Goal: Information Seeking & Learning: Check status

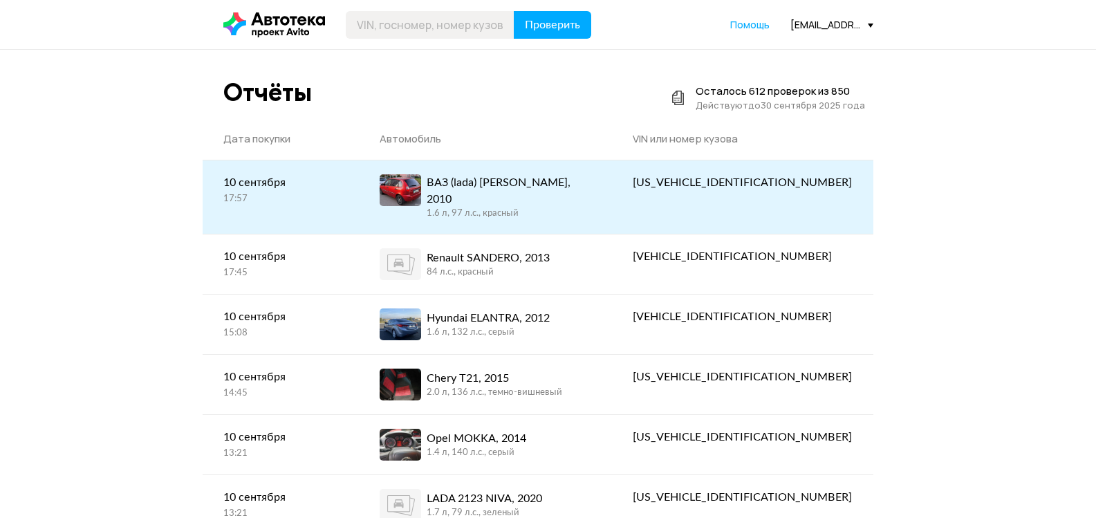
click at [591, 196] on div "ВАЗ (lada) Kalina, 2010 1.6 л, 97 л.c., красный" at bounding box center [486, 197] width 212 height 46
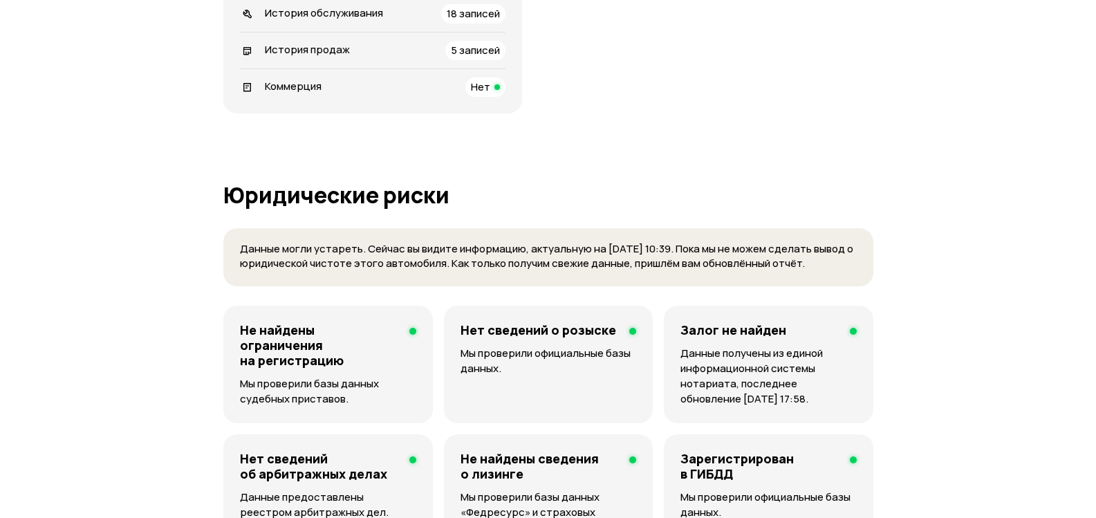
scroll to position [484, 0]
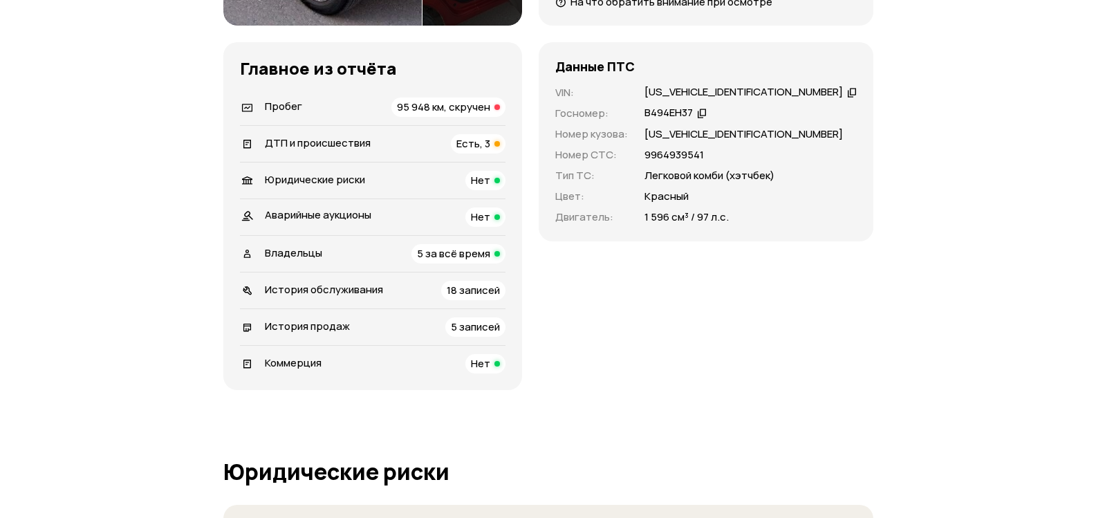
click at [437, 107] on span "95 948 км, скручен" at bounding box center [443, 107] width 93 height 15
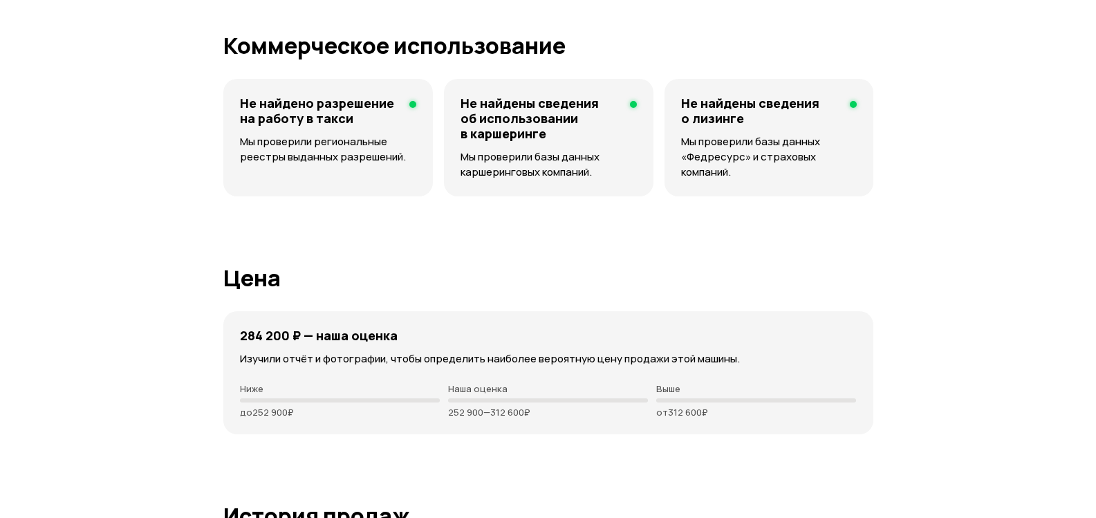
scroll to position [0, 0]
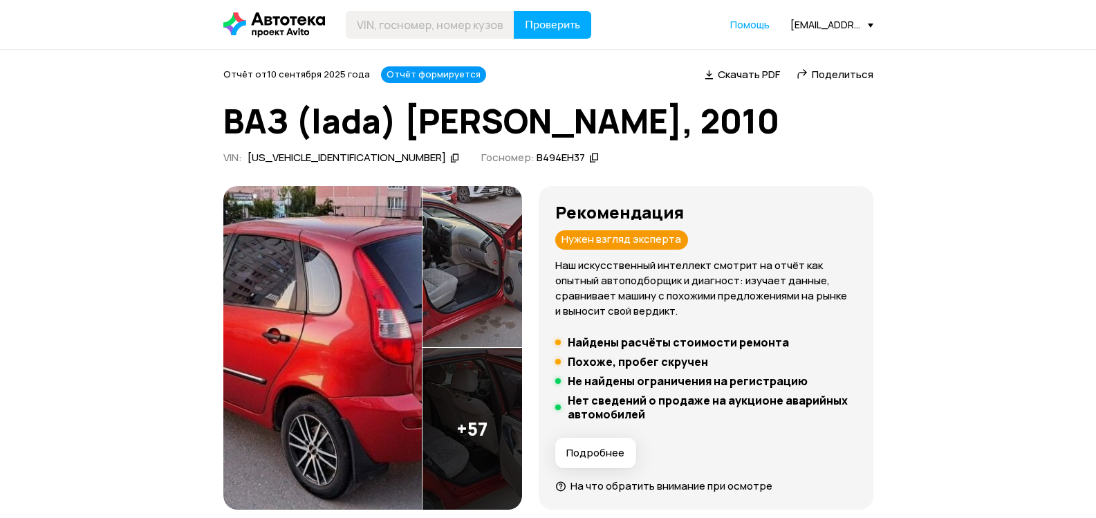
click at [844, 21] on div "[EMAIL_ADDRESS][DOMAIN_NAME][PERSON_NAME]" at bounding box center [831, 24] width 83 height 13
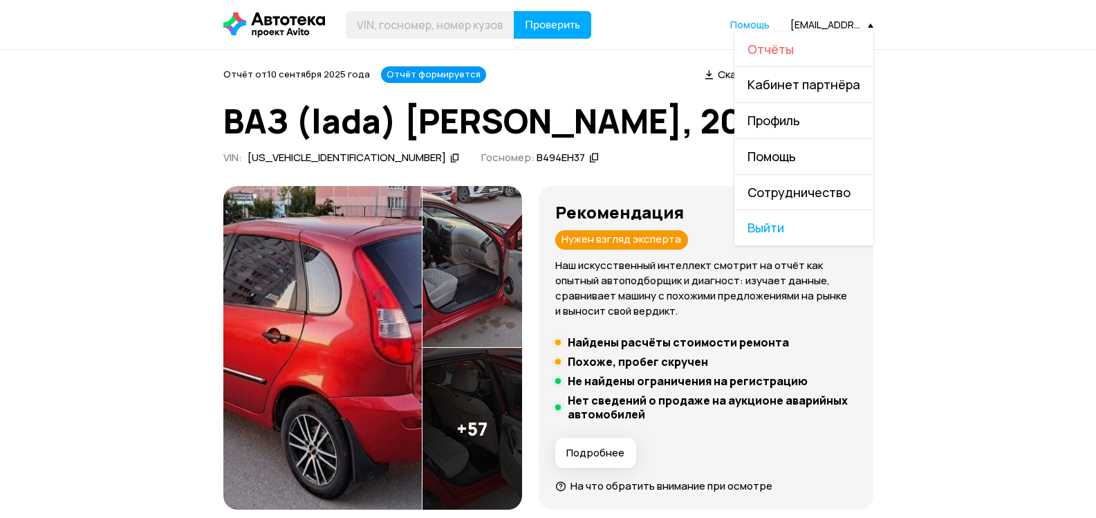
click at [770, 50] on span "Отчёты" at bounding box center [771, 49] width 46 height 17
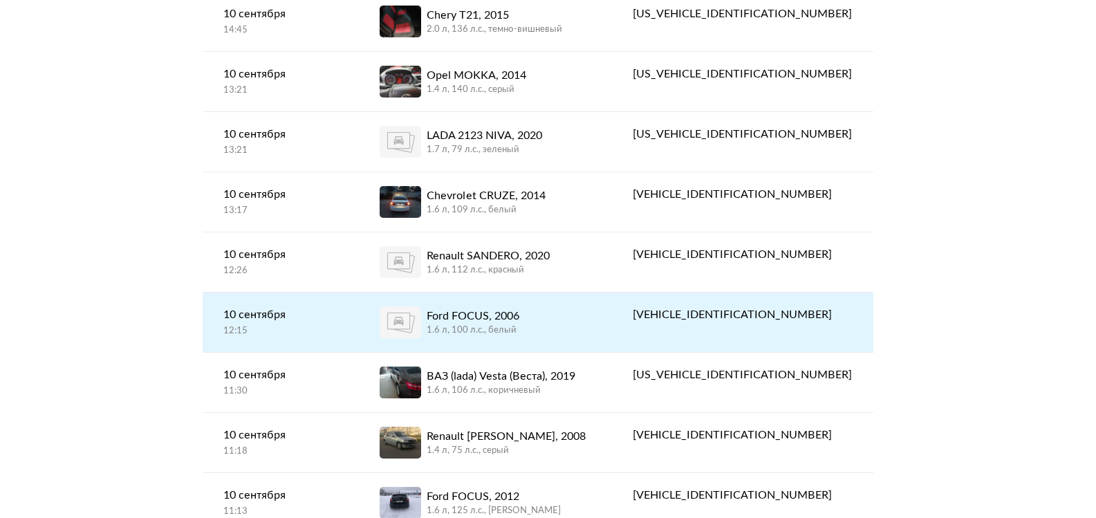
scroll to position [622, 0]
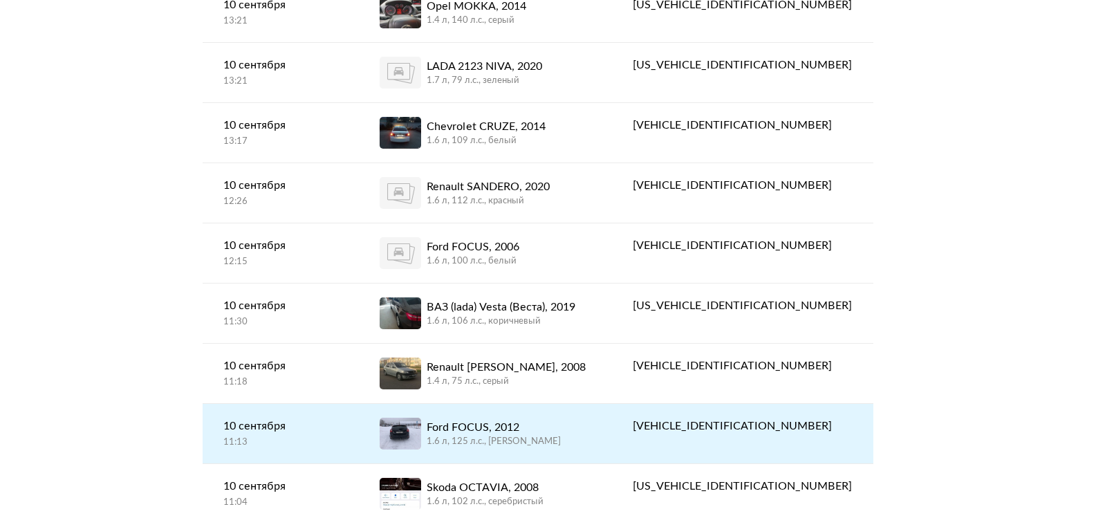
click at [555, 430] on link "Ford FOCUS, 2012 1.6 л, 125 л.c., черный" at bounding box center [486, 433] width 254 height 59
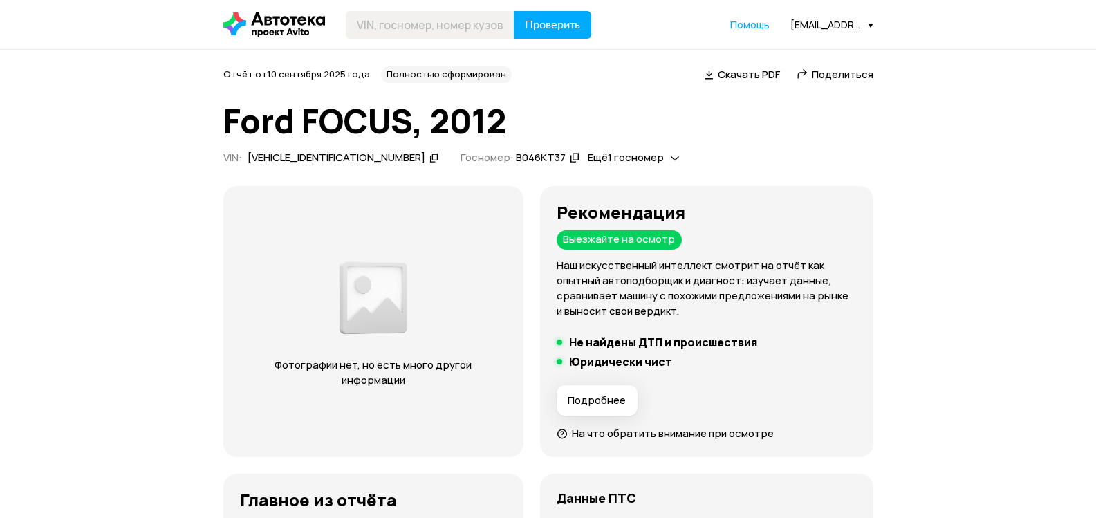
scroll to position [277, 0]
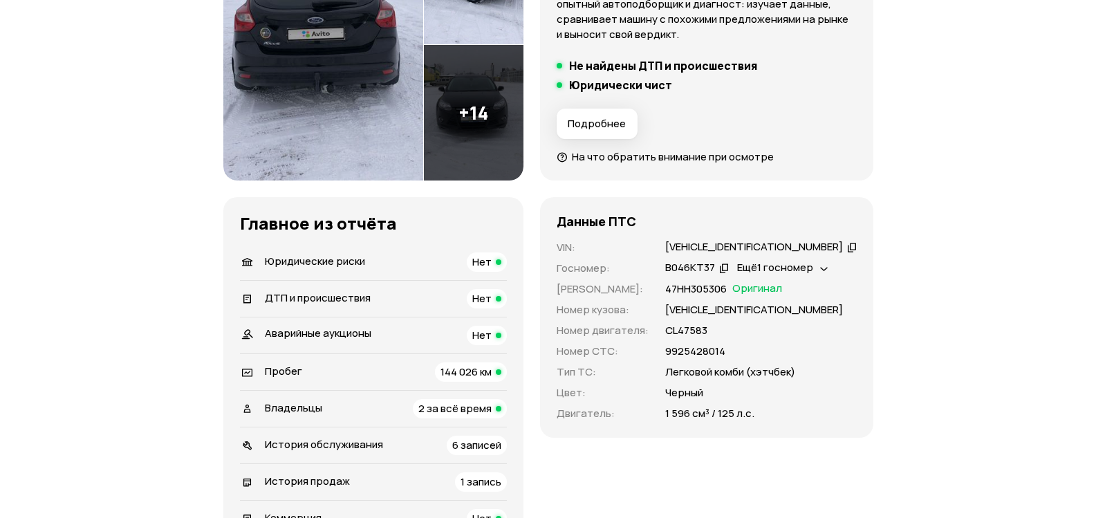
click at [847, 246] on icon at bounding box center [852, 247] width 10 height 14
click at [847, 248] on icon at bounding box center [852, 247] width 10 height 14
click at [729, 268] on icon at bounding box center [724, 268] width 10 height 14
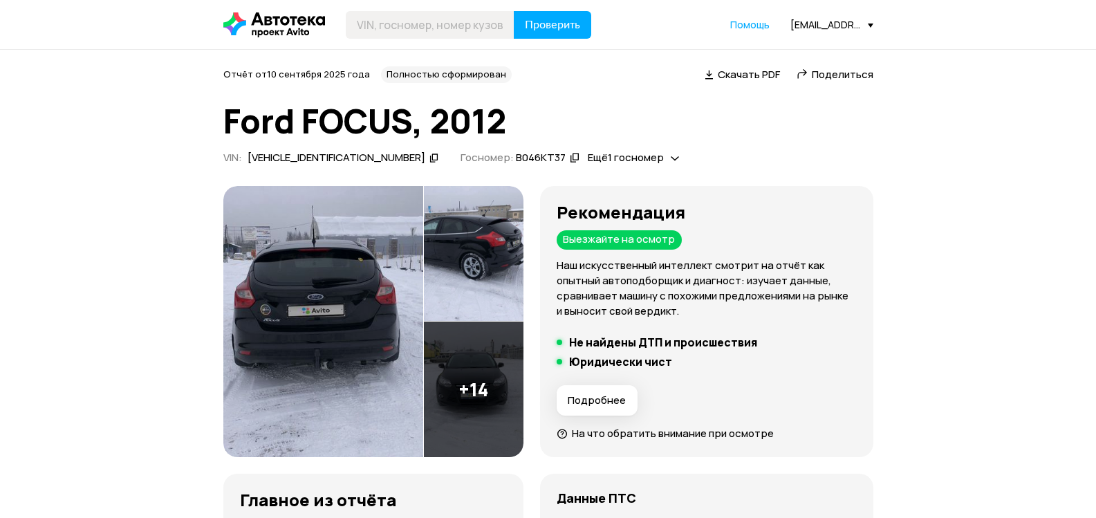
scroll to position [207, 0]
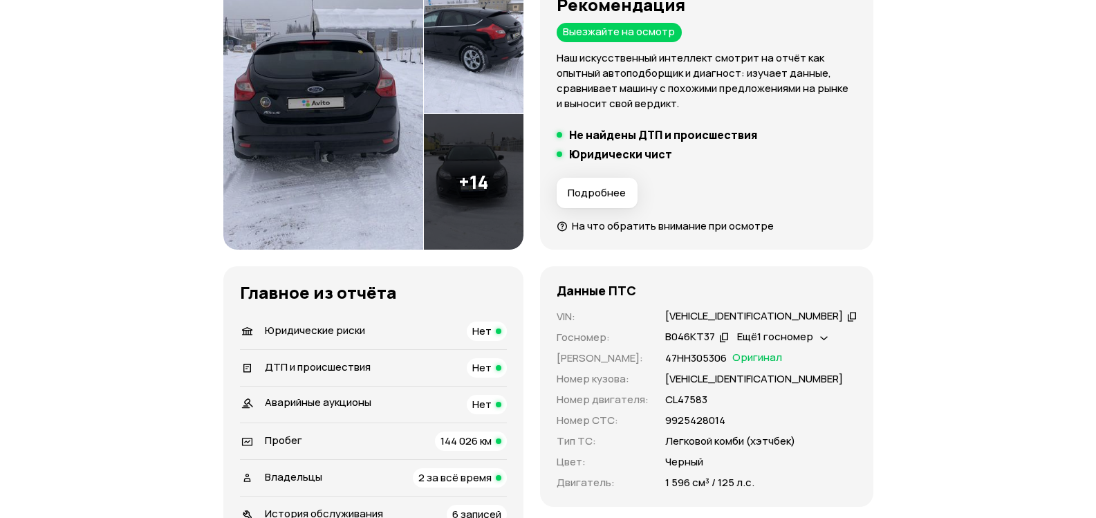
click at [696, 463] on p "Черный" at bounding box center [684, 461] width 38 height 15
copy p "Черный"
